Goal: Subscribe to service/newsletter

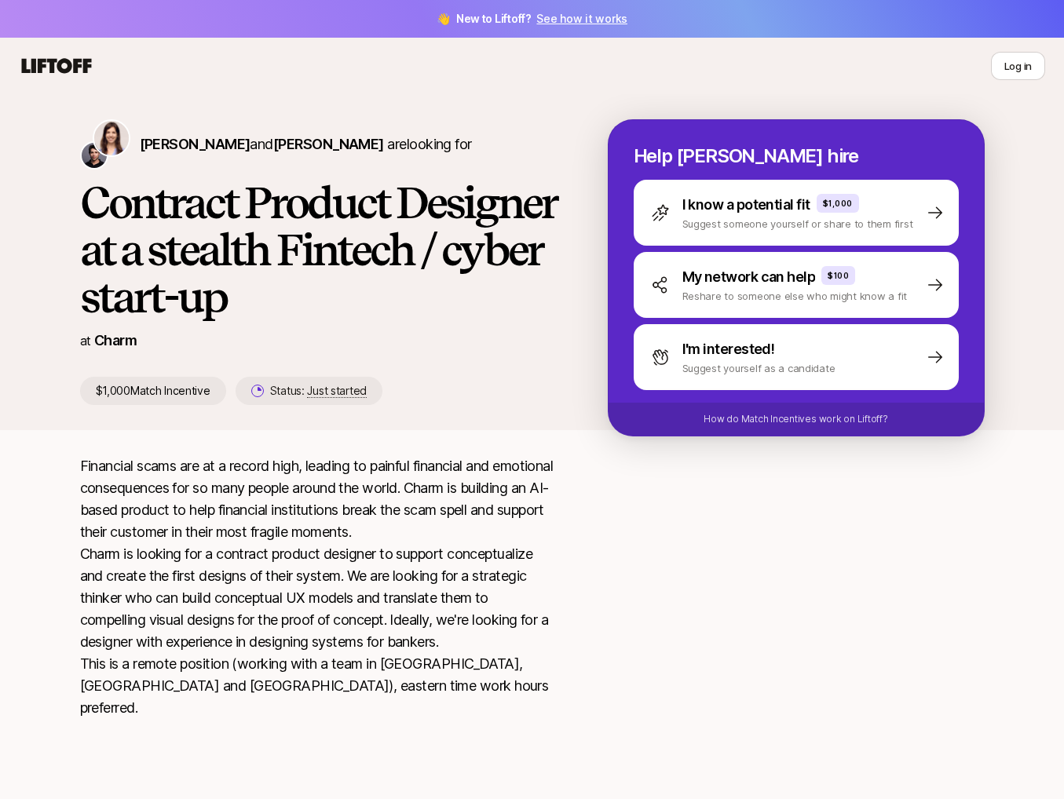
click at [71, 67] on icon at bounding box center [57, 65] width 70 height 15
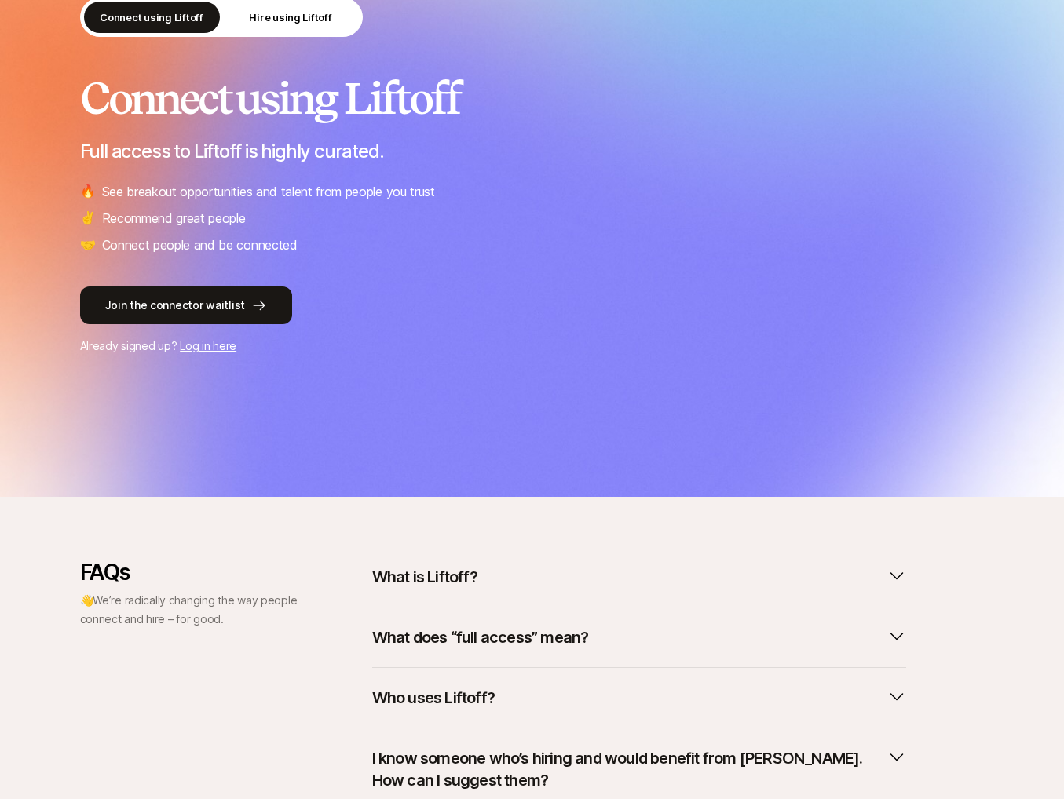
scroll to position [279, 0]
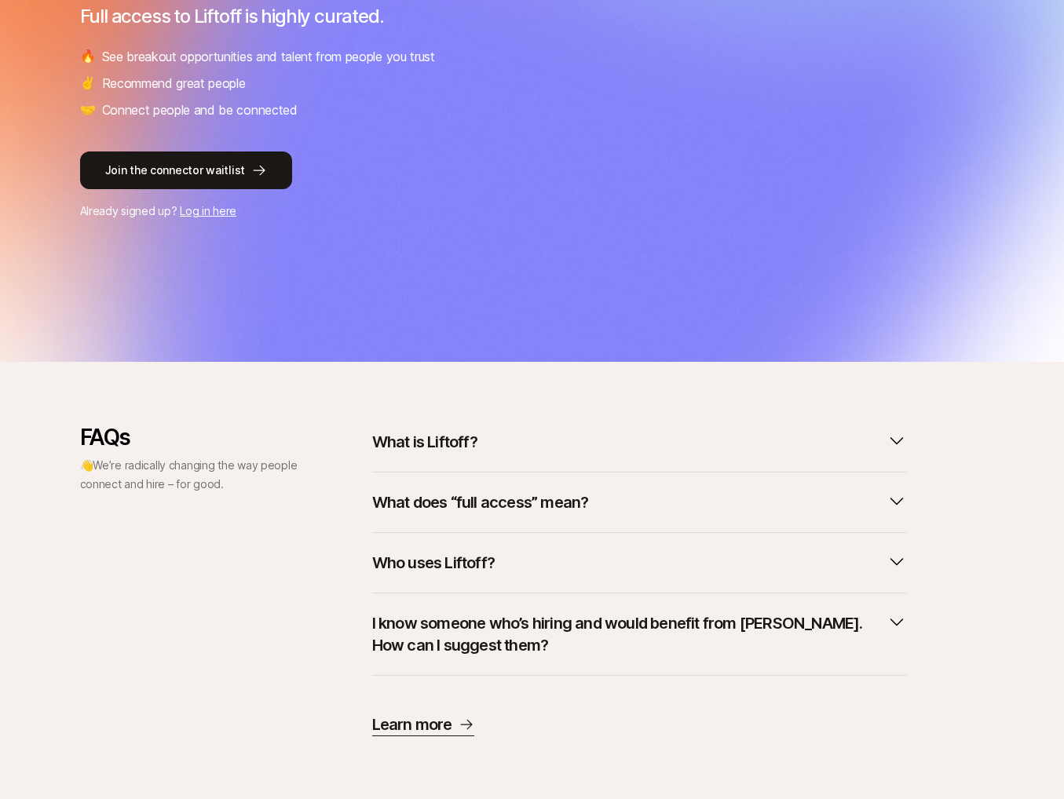
click at [454, 443] on p "What is Liftoff?" at bounding box center [424, 442] width 105 height 22
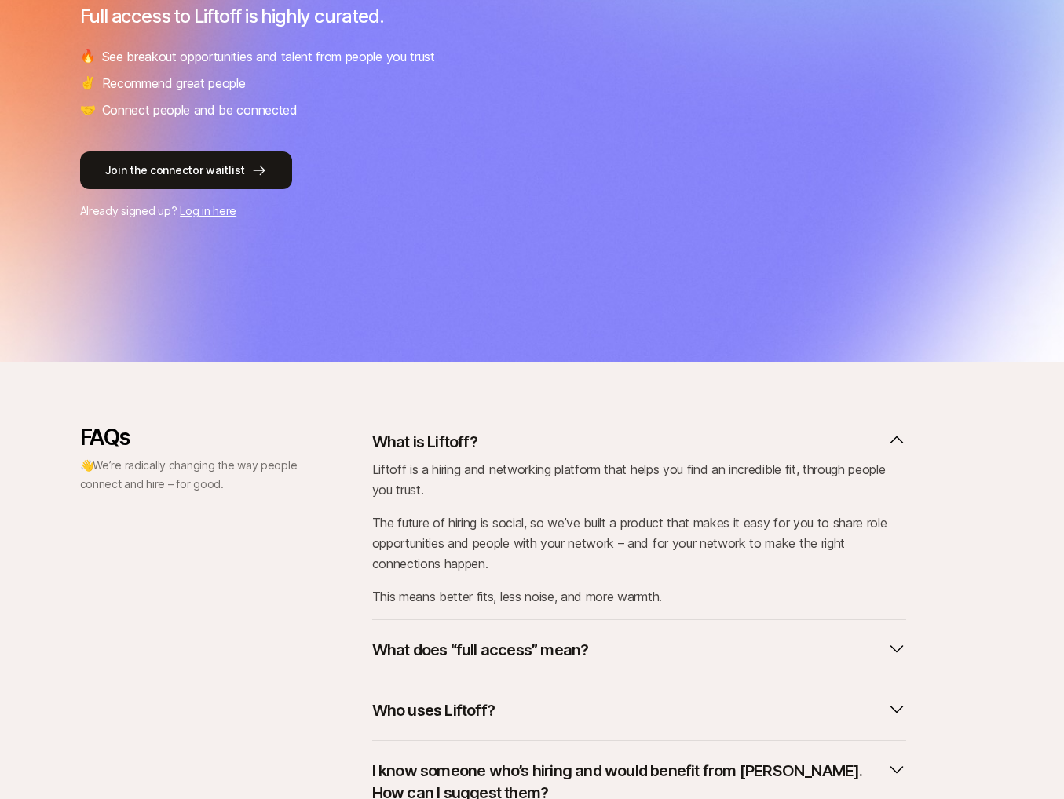
click at [457, 443] on p "What is Liftoff?" at bounding box center [424, 442] width 105 height 22
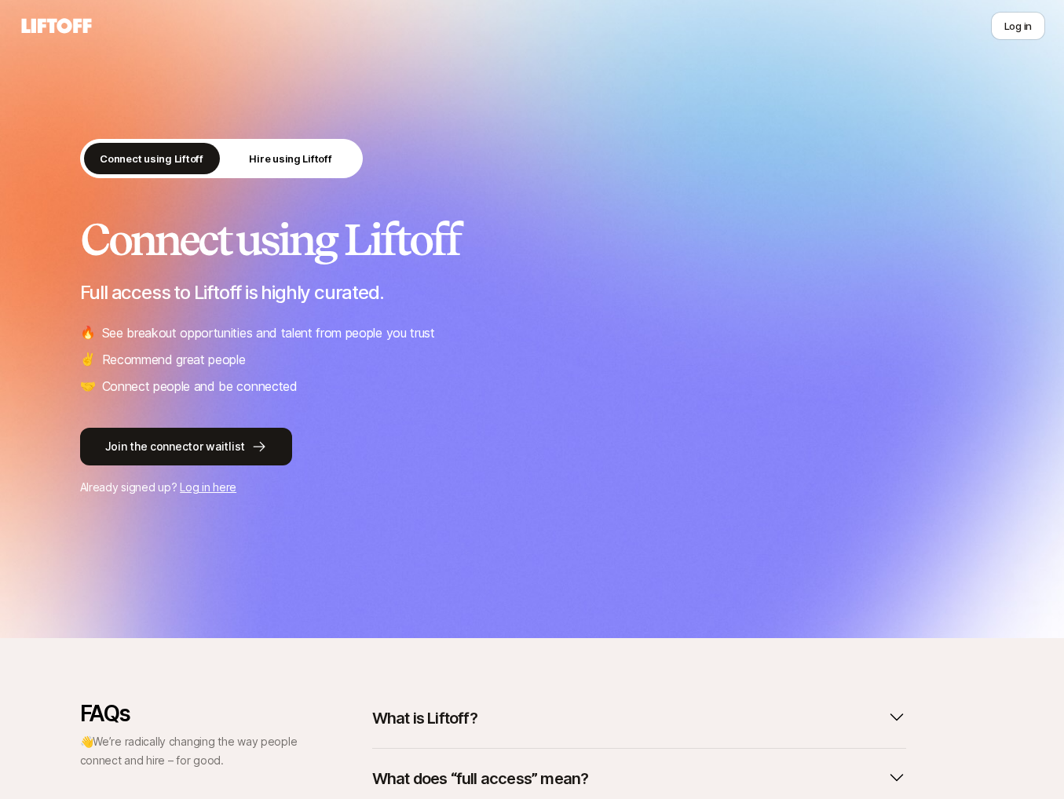
scroll to position [0, 0]
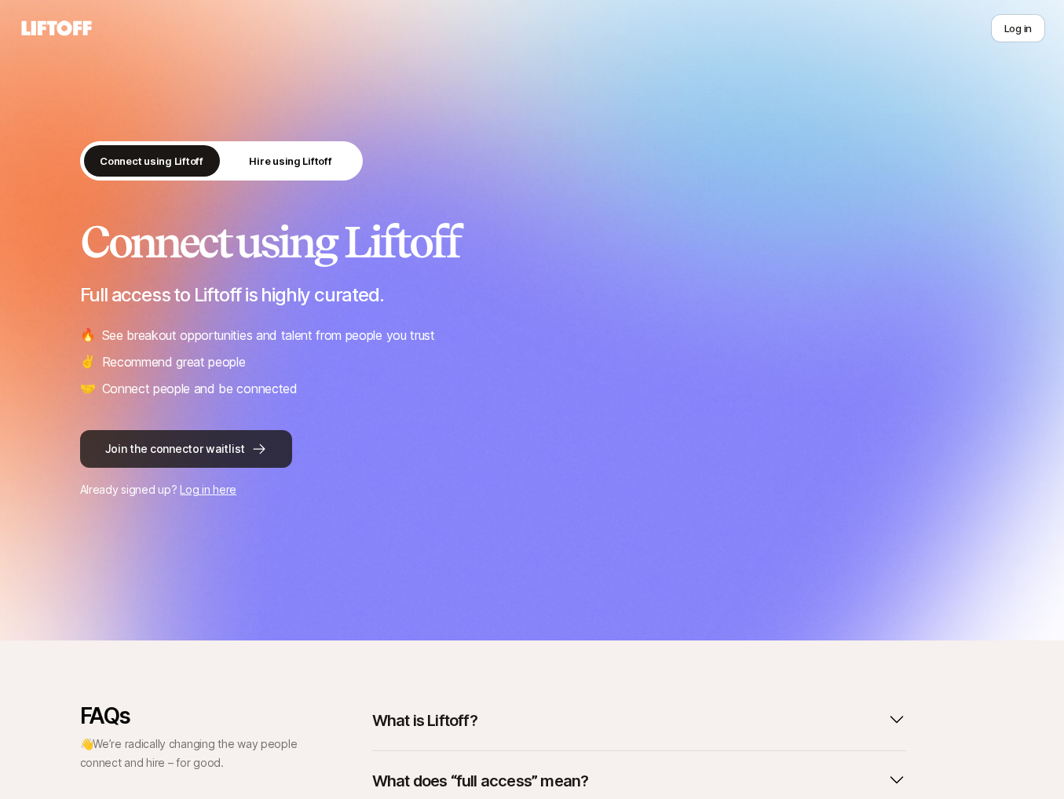
click at [202, 440] on button "Join the connector waitlist" at bounding box center [186, 449] width 212 height 38
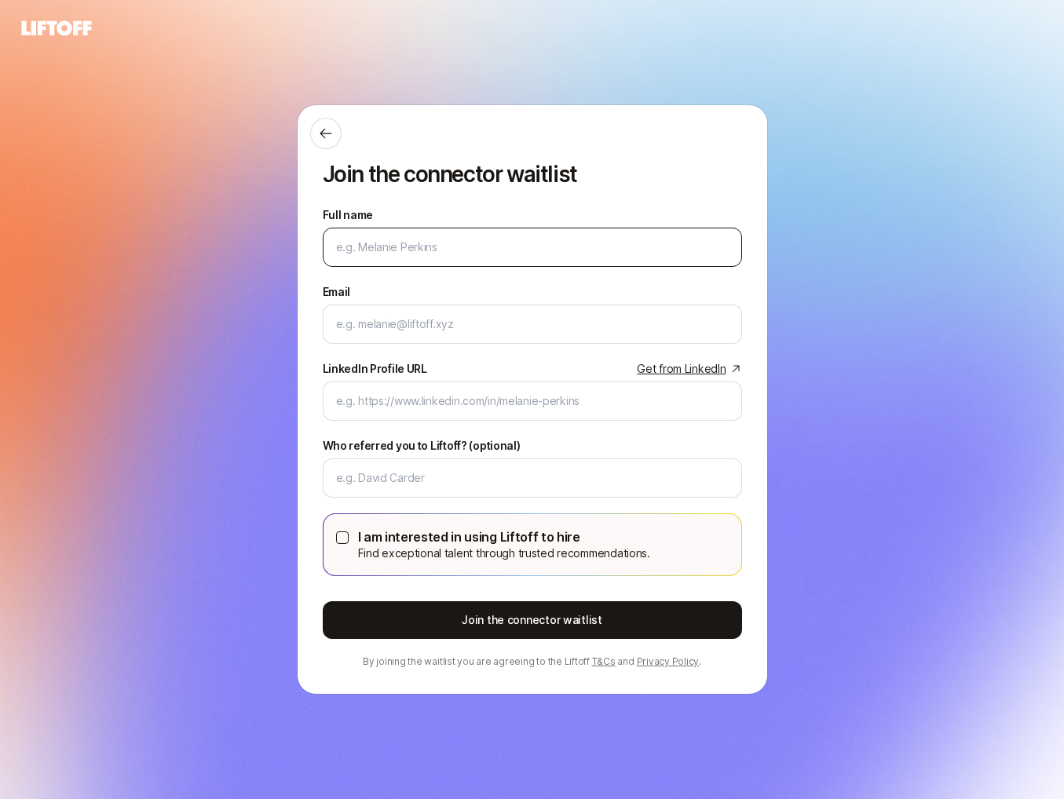
click at [361, 254] on input "Full name" at bounding box center [532, 247] width 393 height 19
click at [226, 391] on div "Join the connector waitlist Full name We'll use as your preferred name. Change …" at bounding box center [532, 399] width 1064 height 711
